Goal: Information Seeking & Learning: Learn about a topic

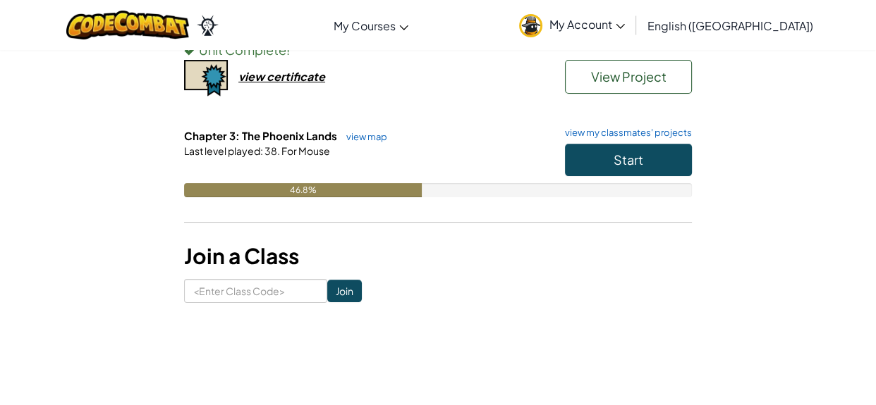
scroll to position [307, 0]
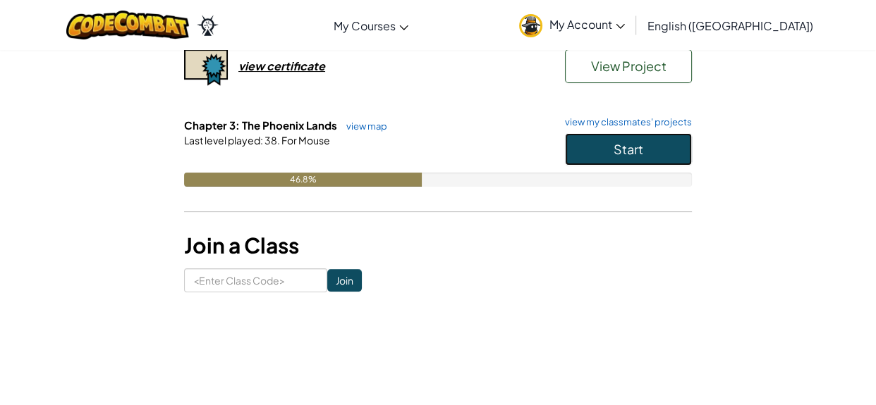
click at [606, 147] on button "Start" at bounding box center [628, 149] width 127 height 32
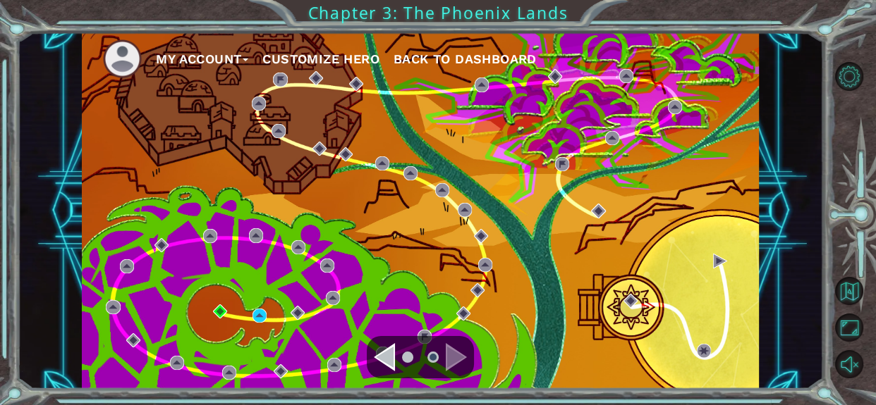
click at [451, 362] on div "Navigate to the next page" at bounding box center [456, 357] width 21 height 28
